Goal: Check status: Check status

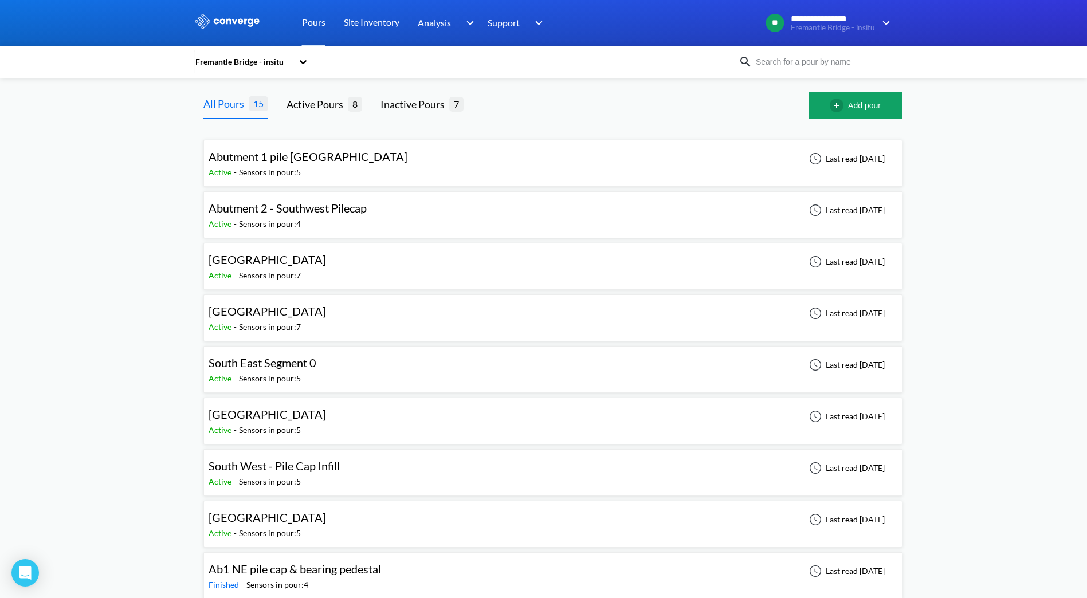
click at [302, 298] on span "South East Segment 0" at bounding box center [263, 363] width 108 height 14
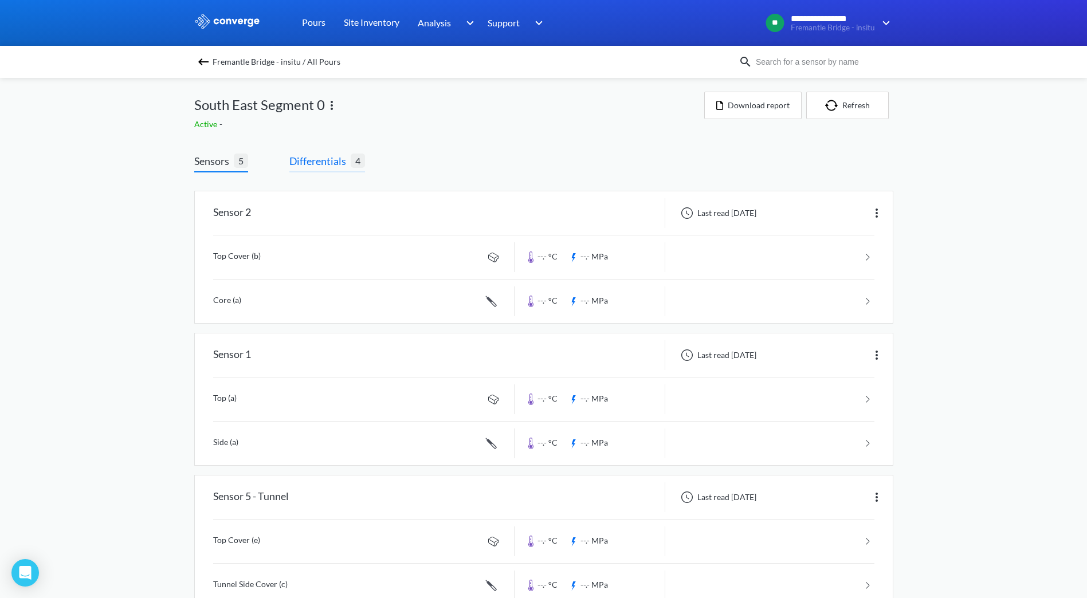
click at [325, 159] on span "Differentials" at bounding box center [319, 161] width 61 height 16
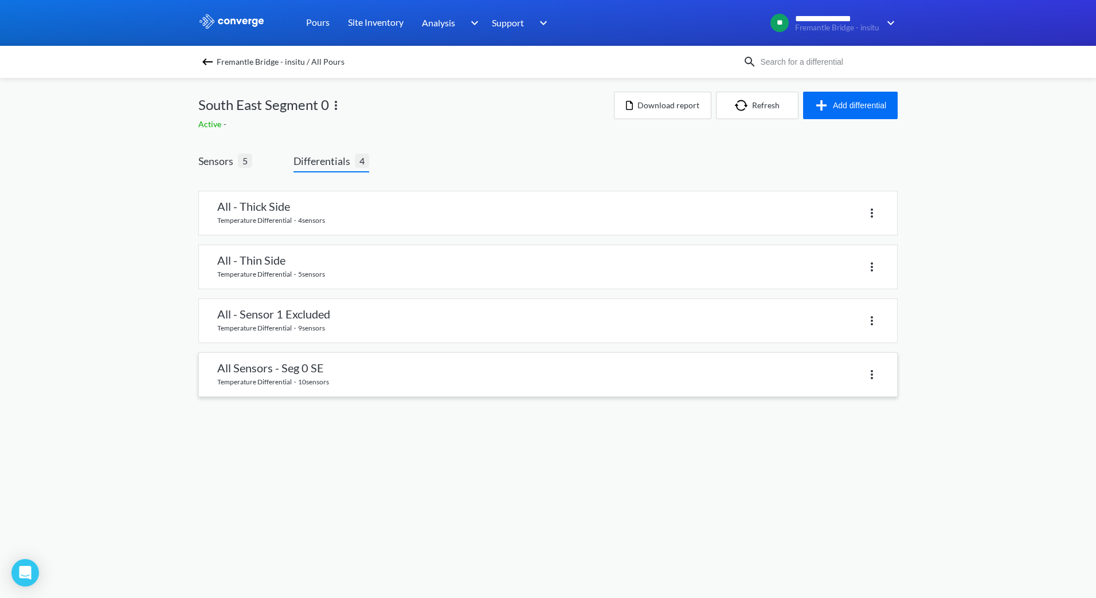
click at [280, 298] on link at bounding box center [548, 375] width 698 height 44
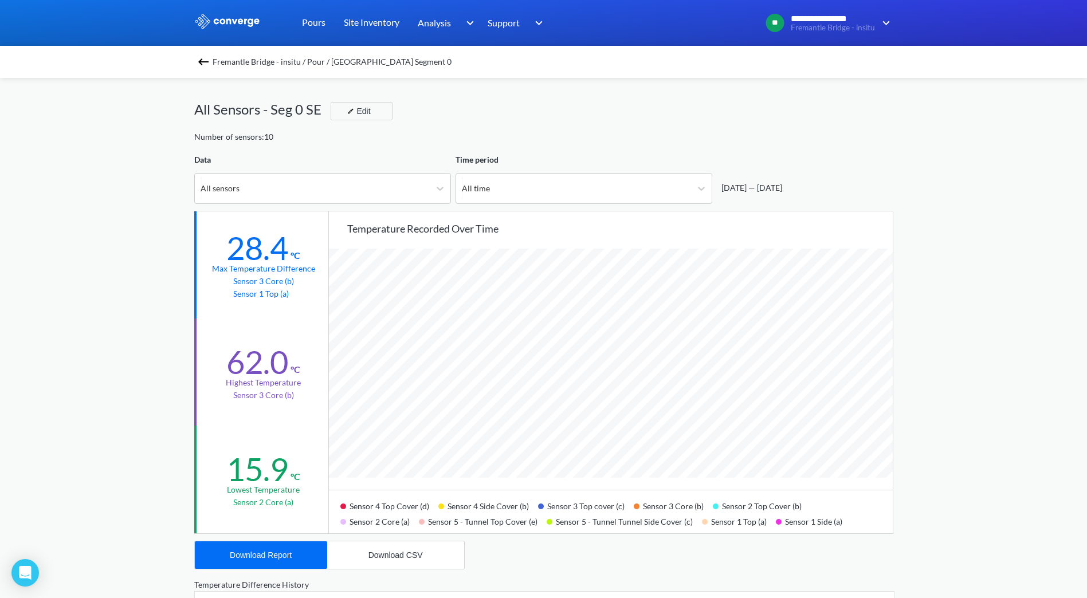
scroll to position [960, 1087]
click at [314, 24] on link "Pours" at bounding box center [313, 23] width 23 height 46
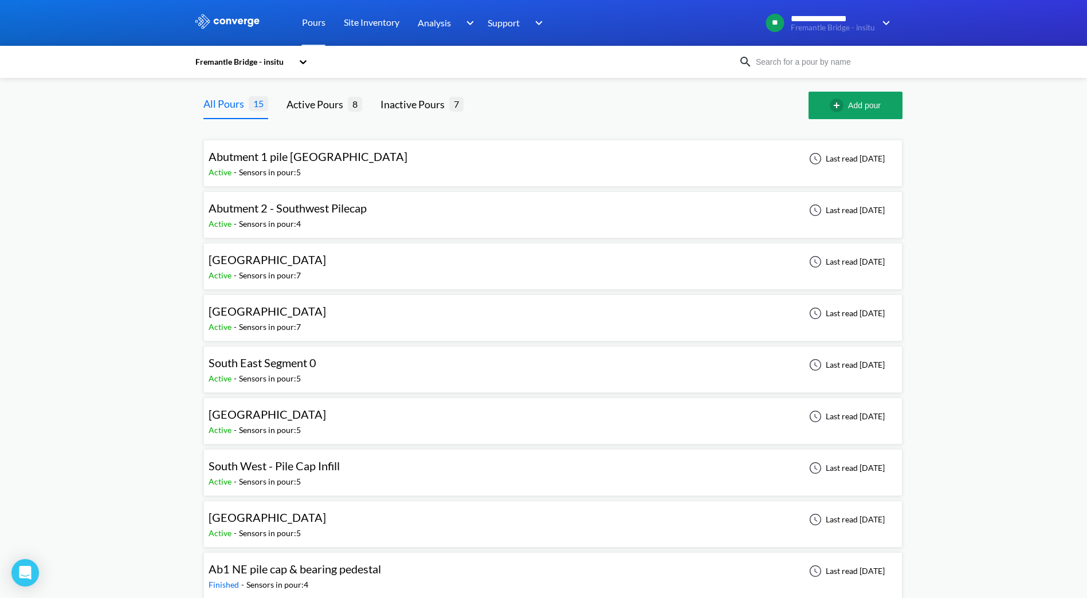
click at [248, 298] on span "[GEOGRAPHIC_DATA]" at bounding box center [267, 518] width 117 height 14
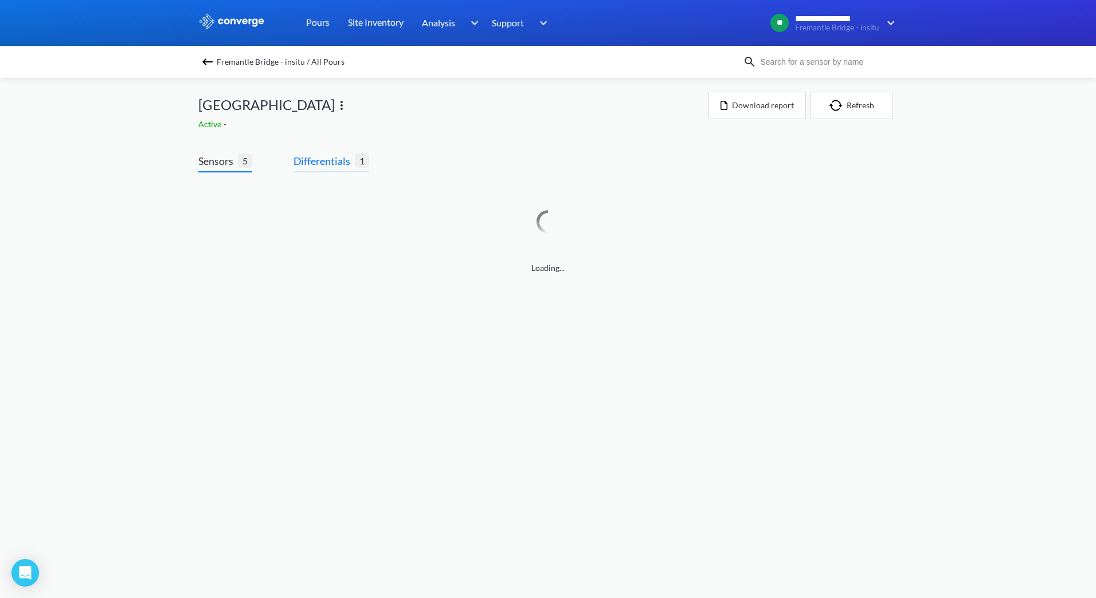
click at [309, 162] on span "Differentials" at bounding box center [323, 161] width 61 height 16
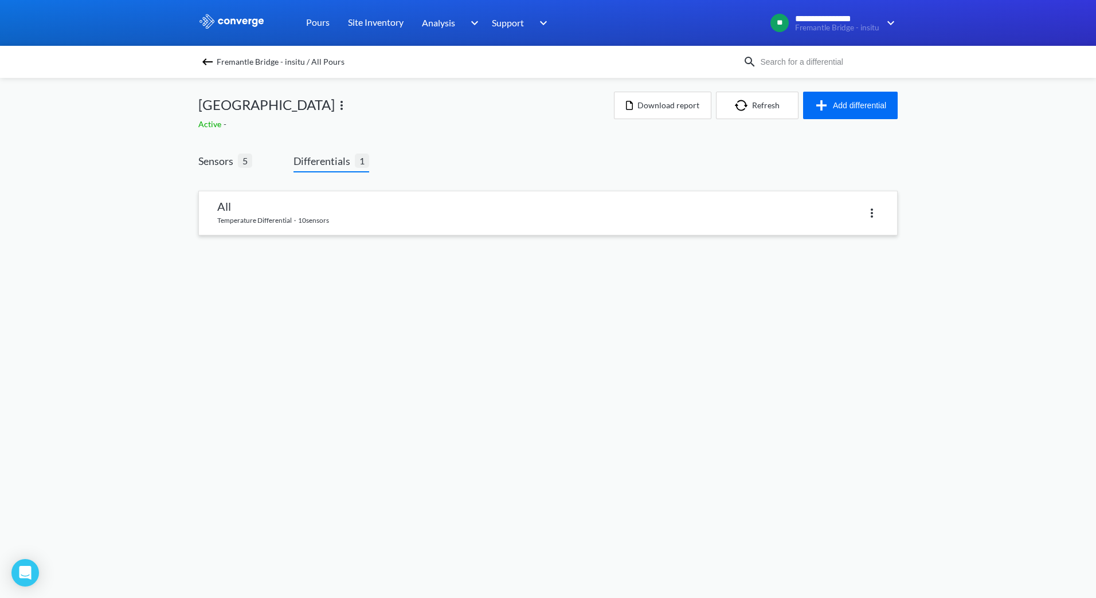
click at [282, 214] on link at bounding box center [548, 213] width 698 height 44
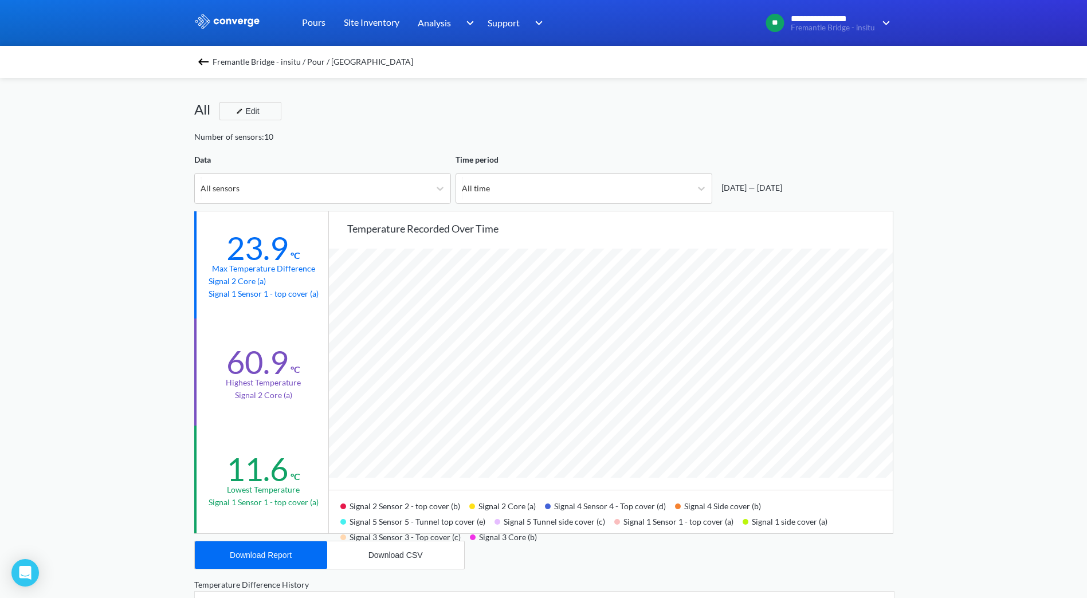
scroll to position [960, 1087]
click at [315, 25] on link "Pours" at bounding box center [313, 23] width 23 height 46
